Goal: Task Accomplishment & Management: Complete application form

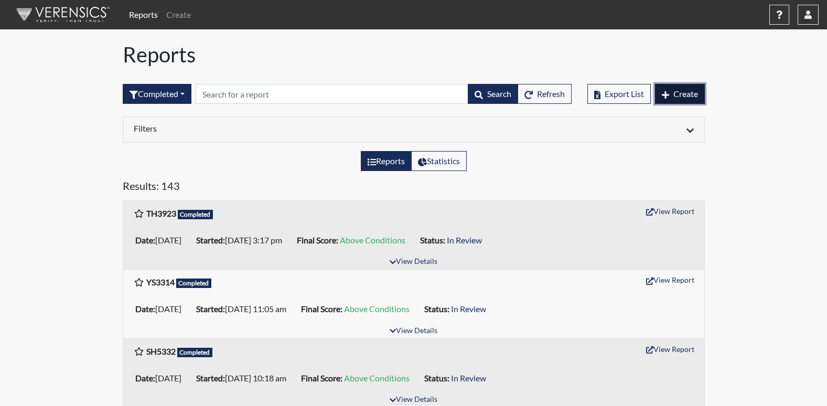
click at [675, 95] on span "Create" at bounding box center [685, 94] width 25 height 10
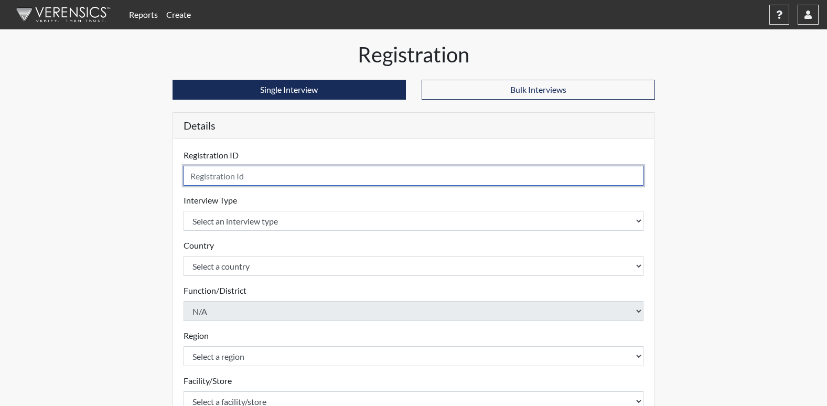
click at [228, 177] on input "text" at bounding box center [414, 176] width 460 height 20
type input "TH1171"
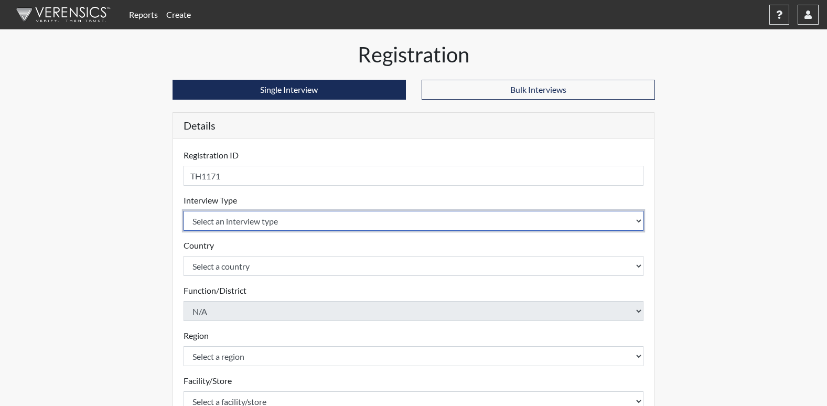
click at [233, 222] on select "Select an interview type Corrections Pre-Employment" at bounding box center [414, 221] width 460 height 20
select select "ff733e93-e1bf-11ea-9c9f-0eff0cf7eb8f"
click at [184, 211] on select "Select an interview type Corrections Pre-Employment" at bounding box center [414, 221] width 460 height 20
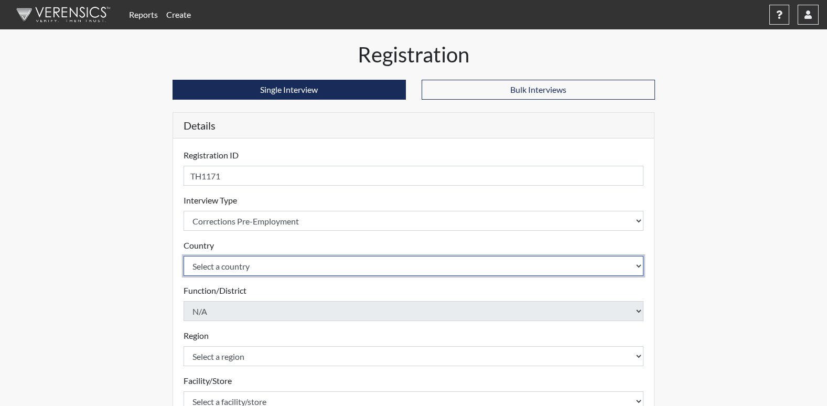
click at [227, 266] on select "Select a country [GEOGRAPHIC_DATA] [GEOGRAPHIC_DATA]" at bounding box center [414, 266] width 460 height 20
select select "united-states-of-[GEOGRAPHIC_DATA]"
click at [184, 256] on select "Select a country [GEOGRAPHIC_DATA] [GEOGRAPHIC_DATA]" at bounding box center [414, 266] width 460 height 20
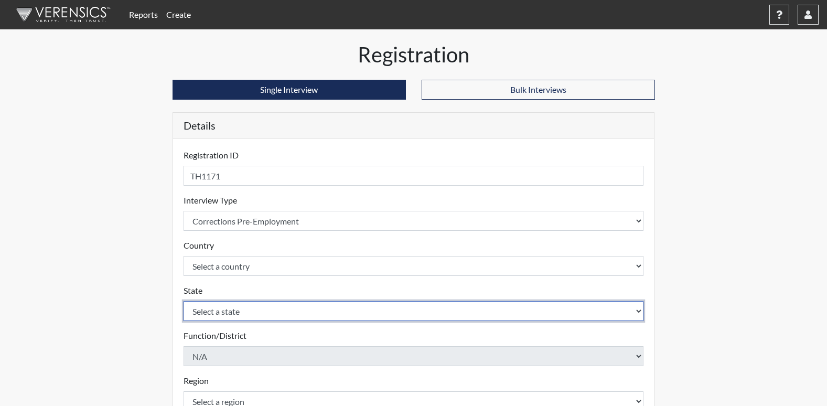
click at [216, 315] on select "Select a state [US_STATE] [US_STATE] [US_STATE] [US_STATE] [US_STATE] [US_STATE…" at bounding box center [414, 311] width 460 height 20
select select "GA"
click at [184, 301] on select "Select a state [US_STATE] [US_STATE] [US_STATE] [US_STATE] [US_STATE] [US_STATE…" at bounding box center [414, 311] width 460 height 20
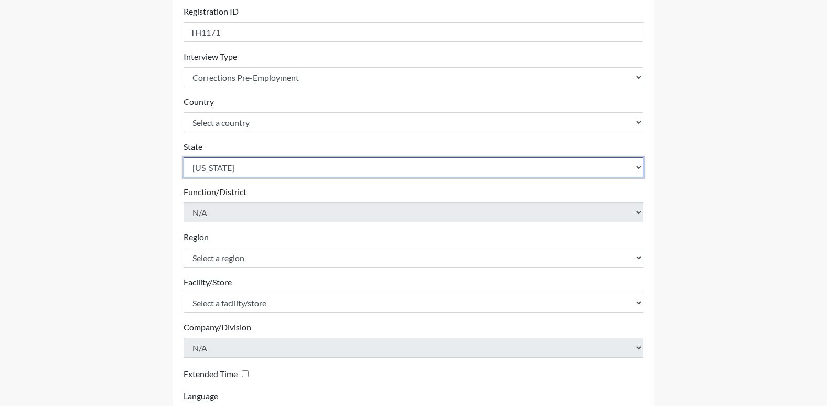
scroll to position [157, 0]
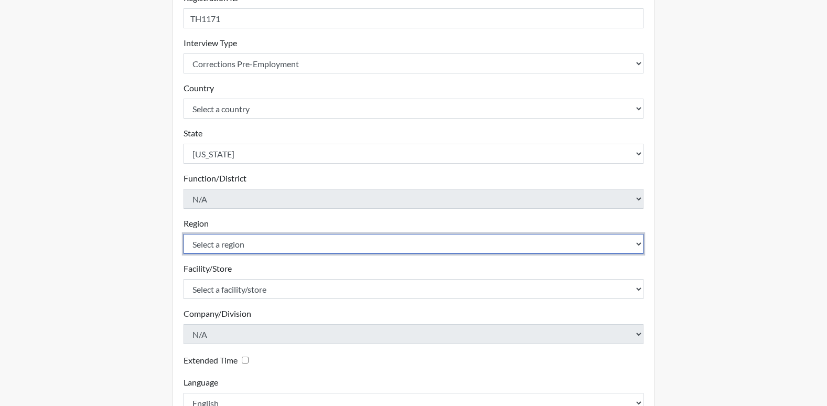
click at [213, 243] on select "Select a region [GEOGRAPHIC_DATA]" at bounding box center [414, 244] width 460 height 20
select select "8bdab1f8-09d2-48bf-ae6d-f2dae3084107"
click at [184, 234] on select "Select a region [GEOGRAPHIC_DATA]" at bounding box center [414, 244] width 460 height 20
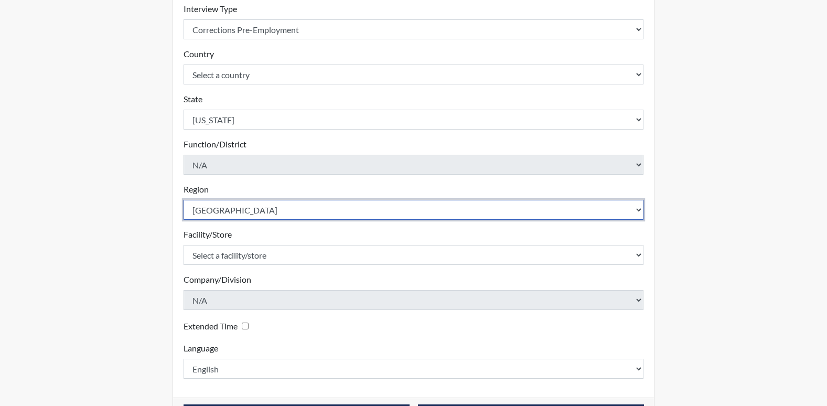
scroll to position [210, 0]
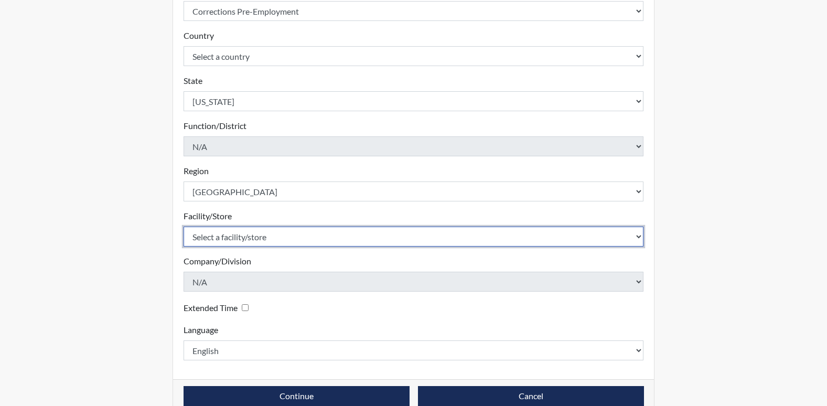
click at [234, 239] on select "Select a facility/store [US_STATE][GEOGRAPHIC_DATA]" at bounding box center [414, 237] width 460 height 20
select select "fe407943-bc9d-4ba8-82b2-0fc87c71e18f"
click at [184, 227] on select "Select a facility/store [US_STATE][GEOGRAPHIC_DATA]" at bounding box center [414, 237] width 460 height 20
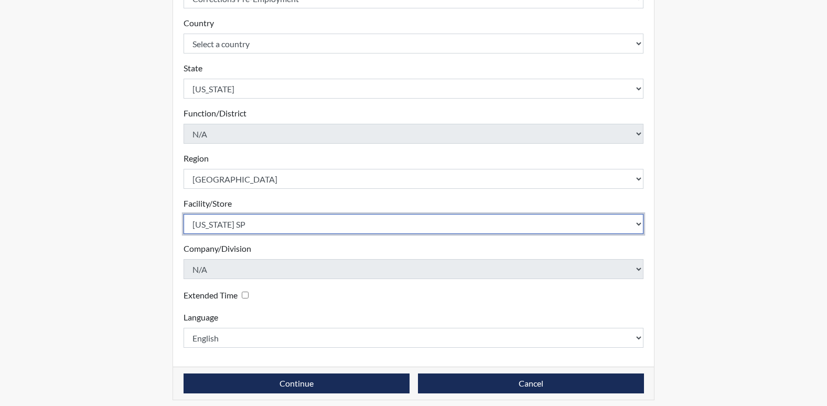
scroll to position [229, 0]
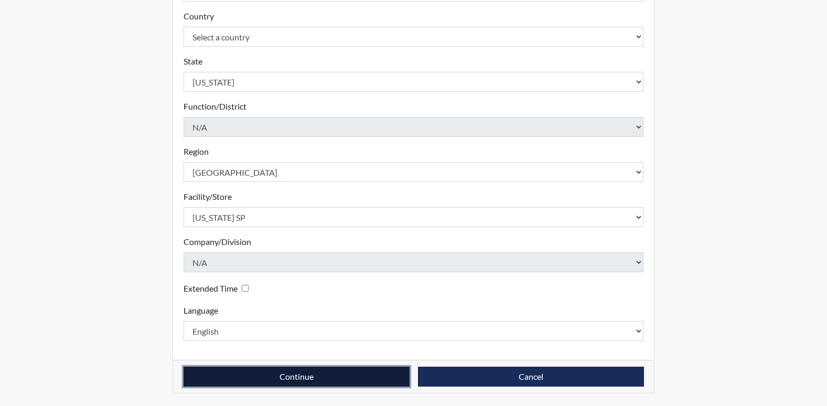
click at [250, 373] on button "Continue" at bounding box center [297, 377] width 226 height 20
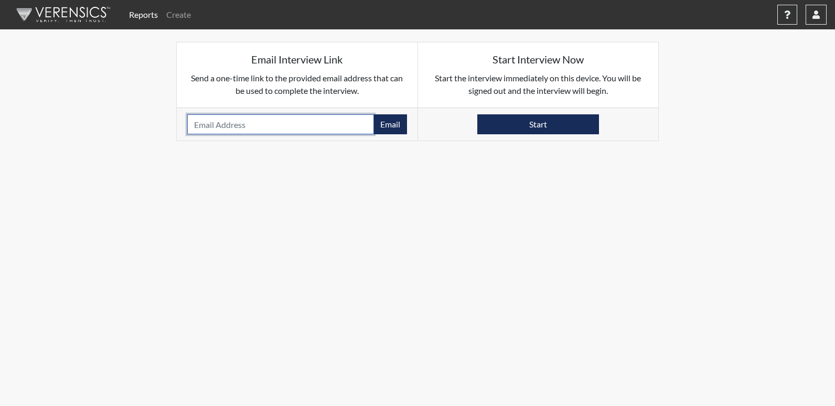
click at [249, 121] on input "email" at bounding box center [280, 124] width 187 height 20
type input "[EMAIL_ADDRESS][DOMAIN_NAME]"
click at [572, 136] on div "Start" at bounding box center [538, 123] width 241 height 33
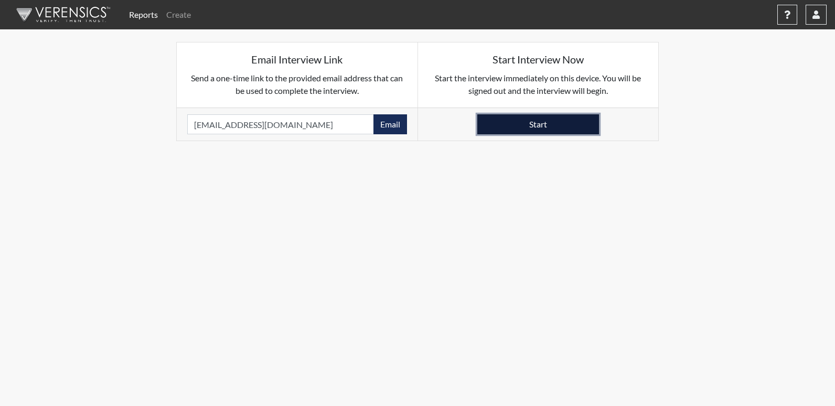
click at [567, 130] on button "Start" at bounding box center [538, 124] width 122 height 20
